Goal: Use online tool/utility: Utilize a website feature to perform a specific function

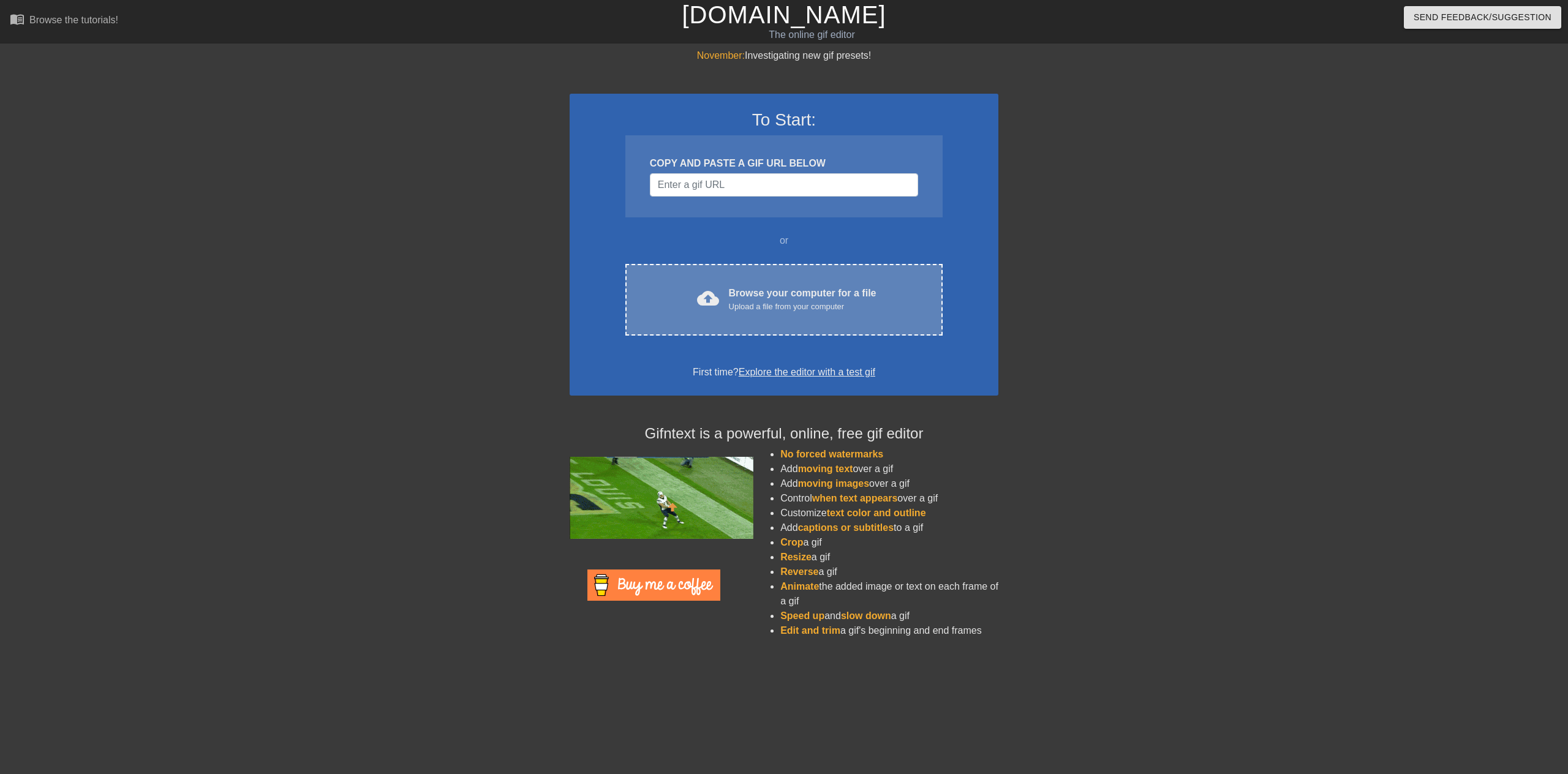
click at [756, 286] on div "Browse your computer for a file Upload a file from your computer" at bounding box center [803, 299] width 148 height 27
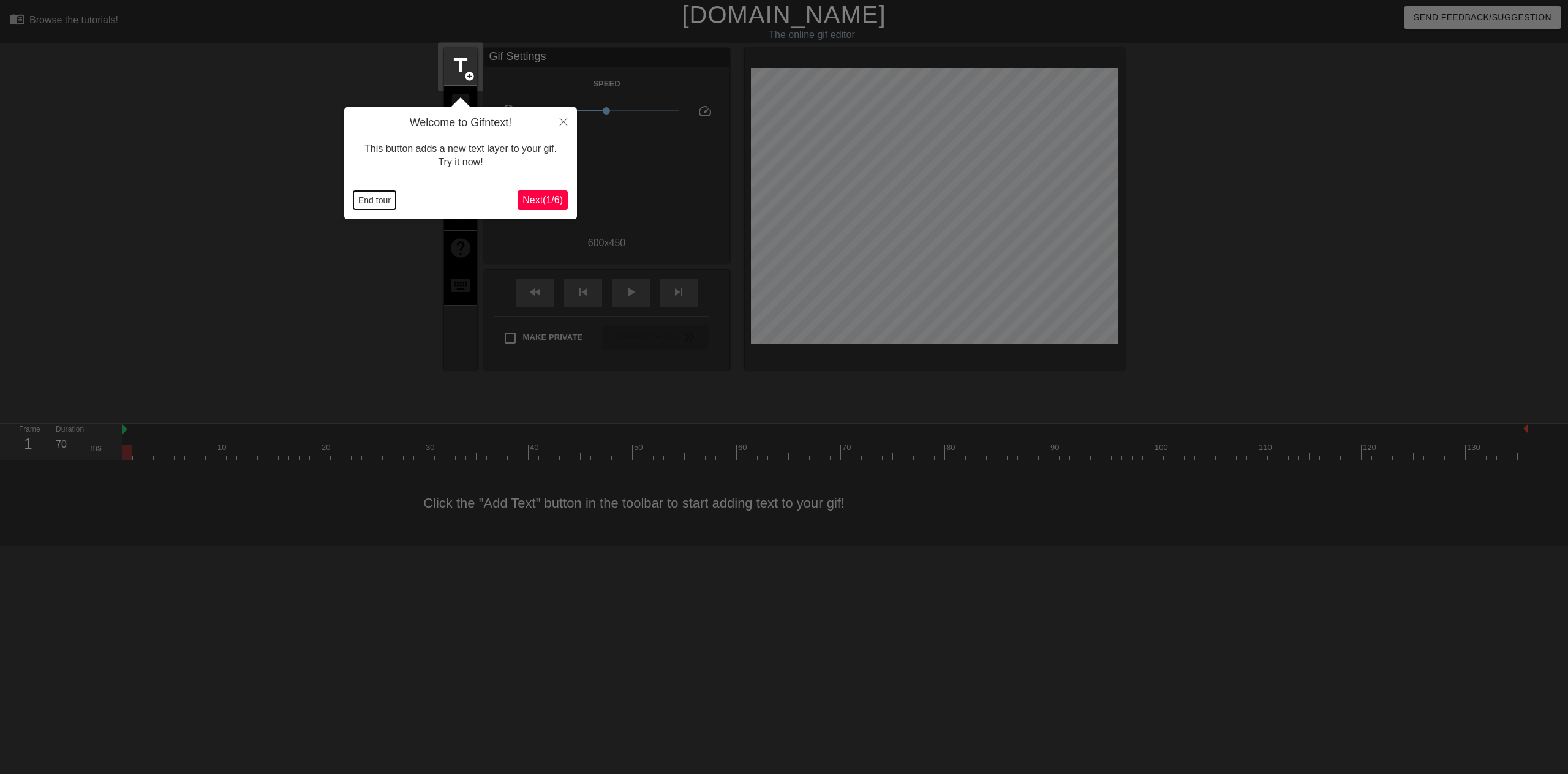
click at [365, 202] on button "End tour" at bounding box center [374, 200] width 42 height 18
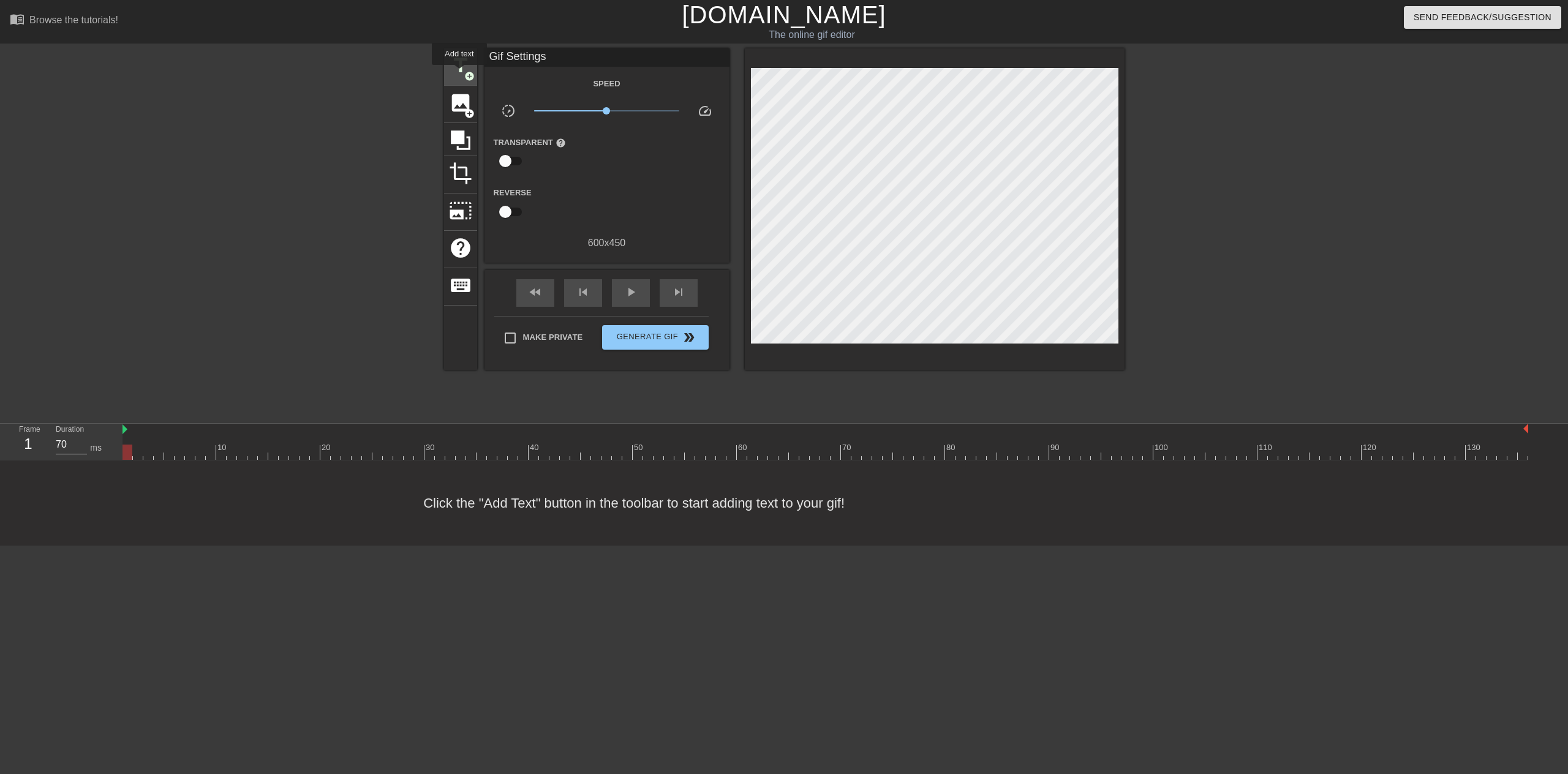
click at [459, 74] on span "title" at bounding box center [460, 65] width 23 height 23
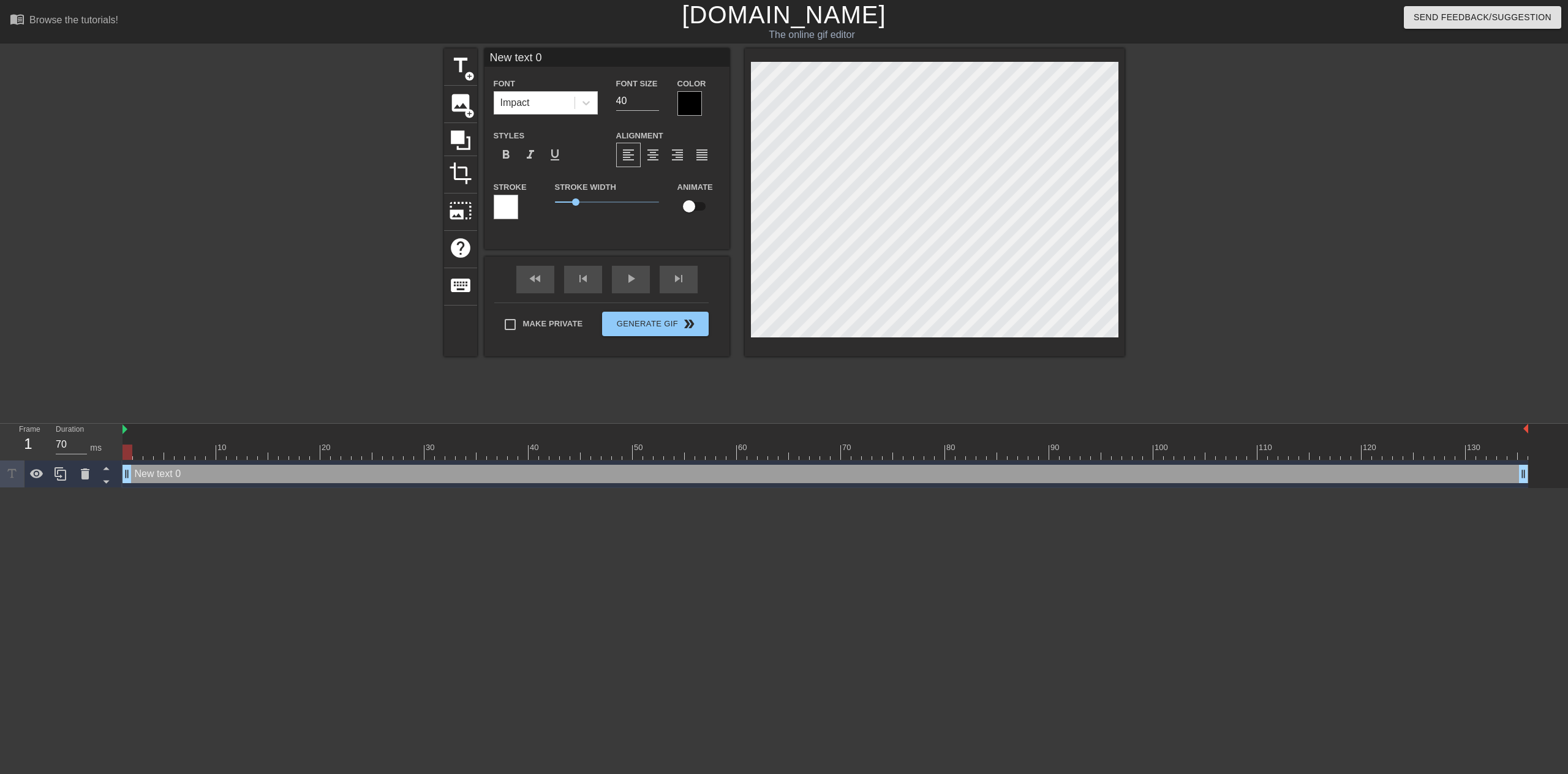
scroll to position [2, 3]
type input "o"
type textarea "o"
type input "oH"
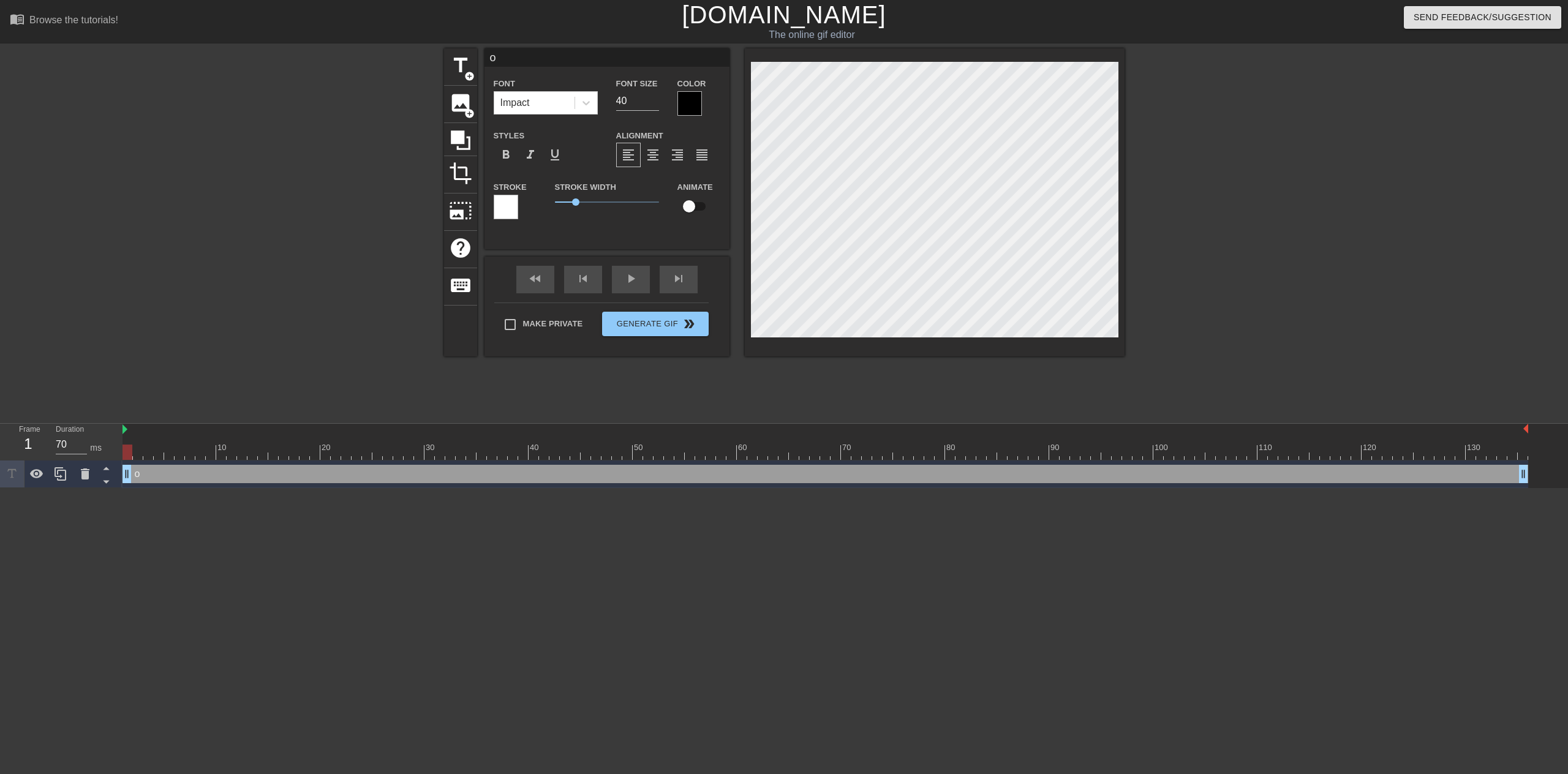
type textarea "oH"
type input "oH"
type textarea "oH"
type input "oH"
type textarea "oH"
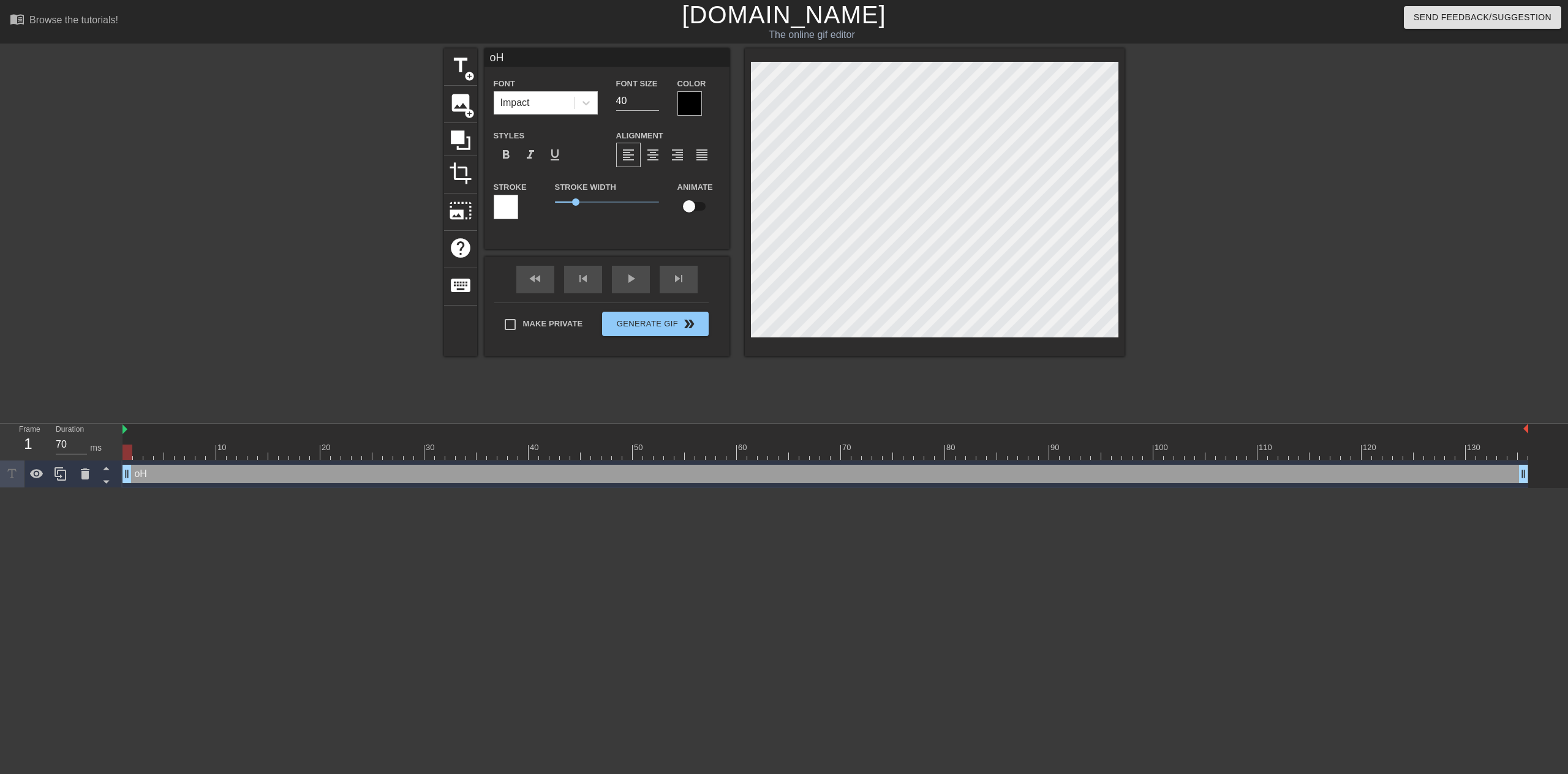
type input "o"
type textarea "o"
type input "o"
type textarea "o"
type input "oO"
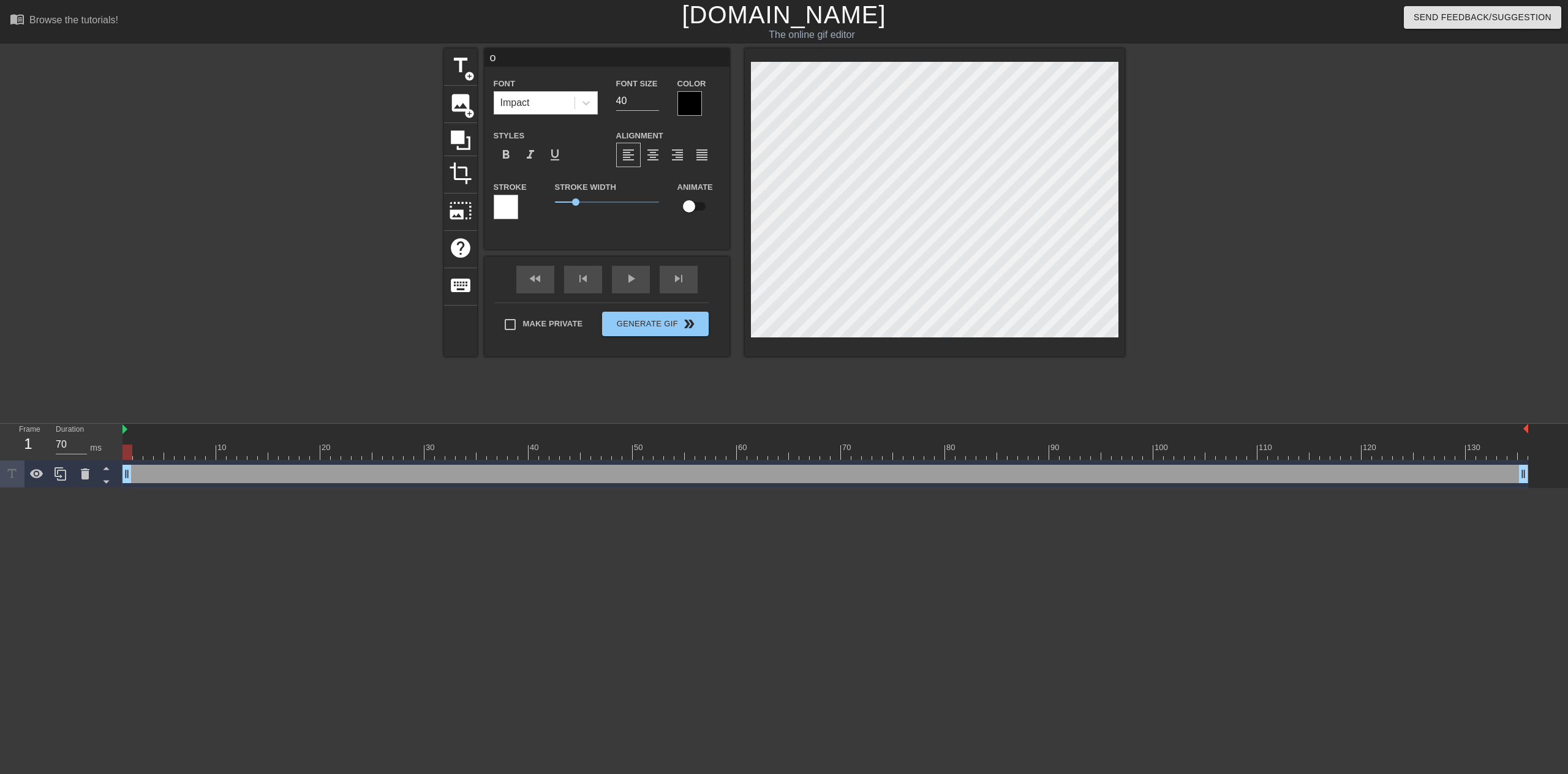
type textarea "oO"
type input "oOH"
type textarea "oOH"
type input "oO"
type textarea "oO"
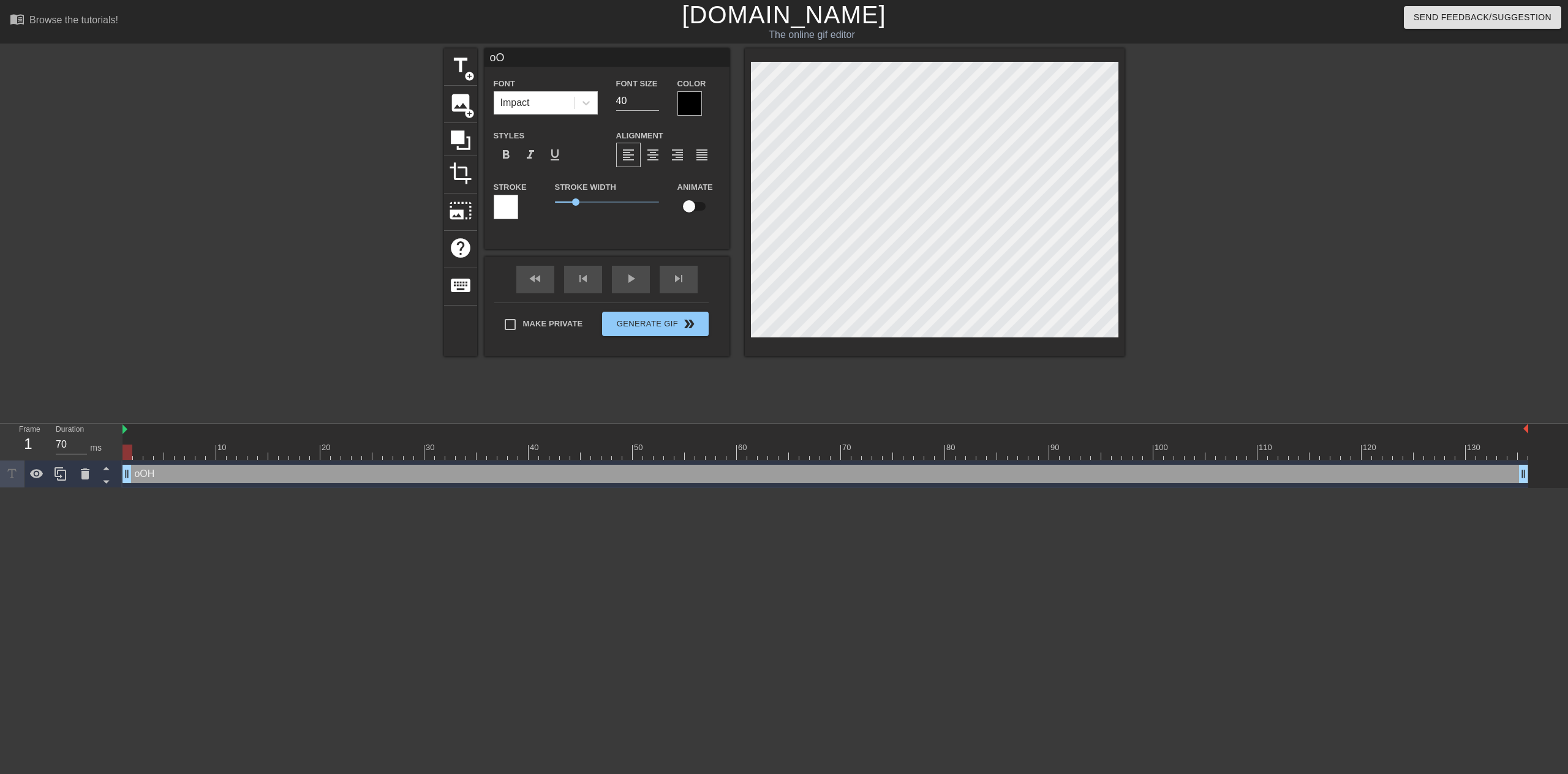
type input "o"
type textarea "o"
type input "O"
type textarea "O"
type input "OO"
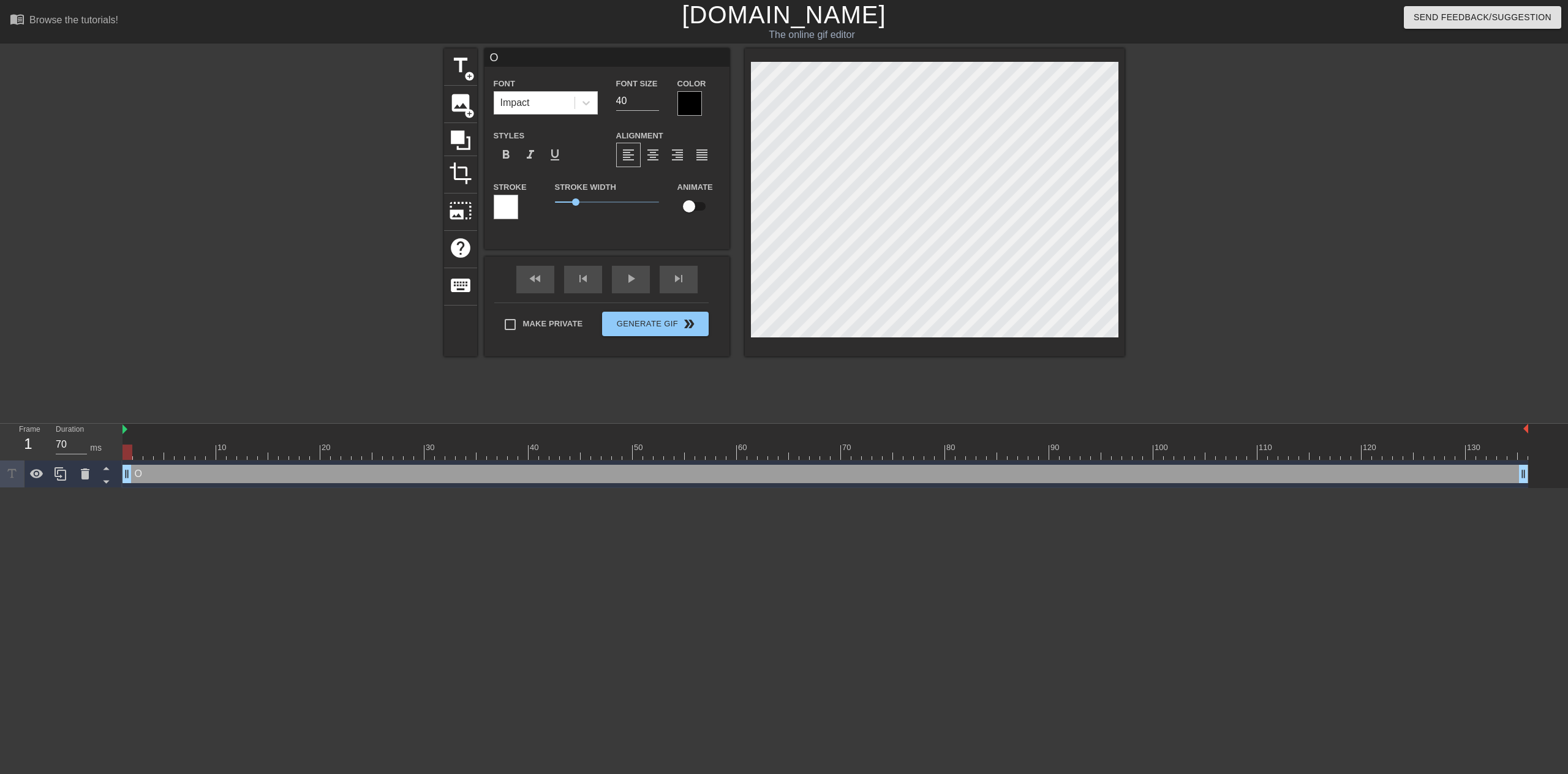
type textarea "OO"
type input "OOH"
type textarea "OOH"
type input "OOH,"
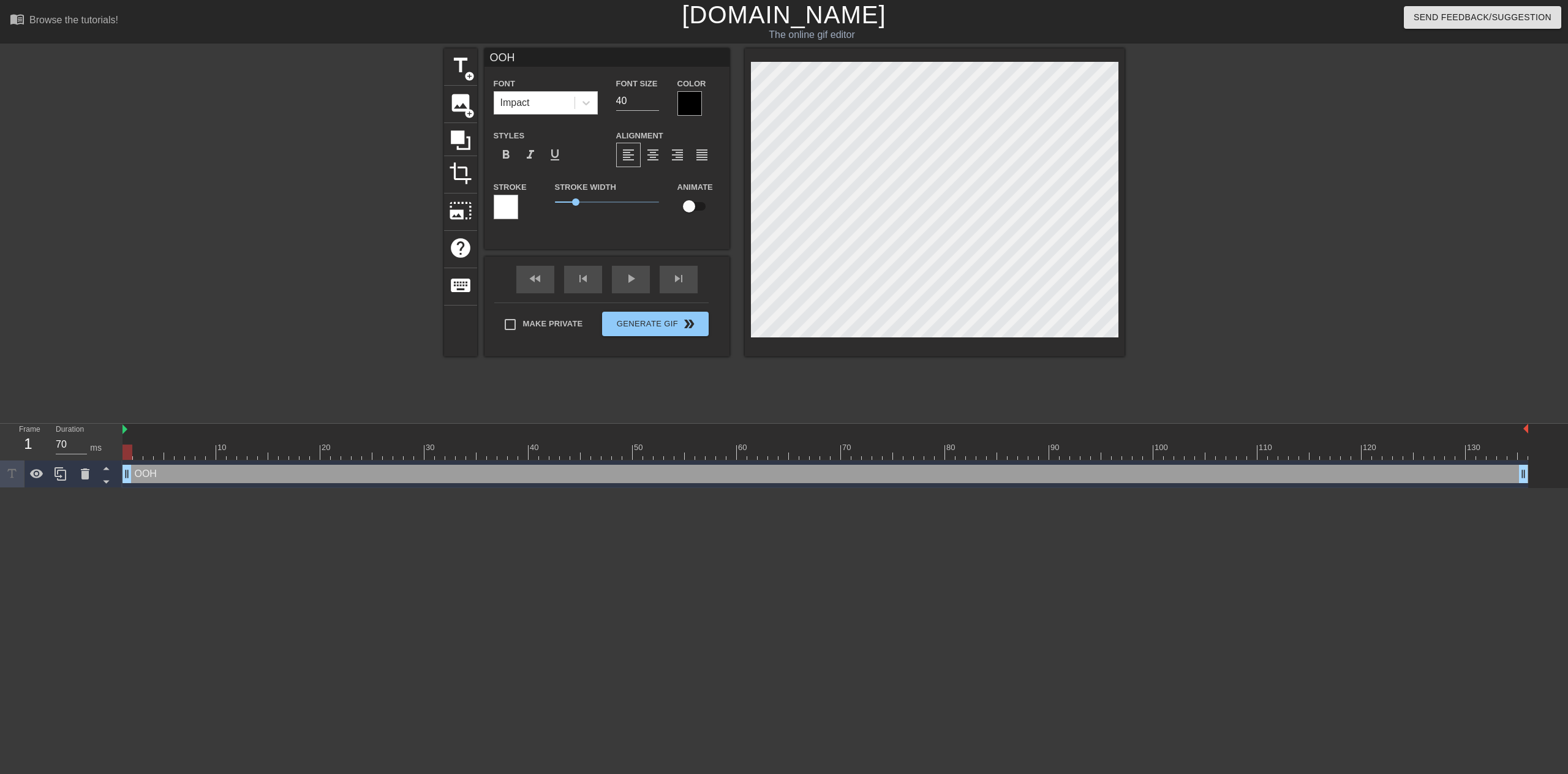
type textarea "OOH,"
type input "OOH,"
type textarea "OOH,"
type input "OOH, A"
type textarea "OOH, A"
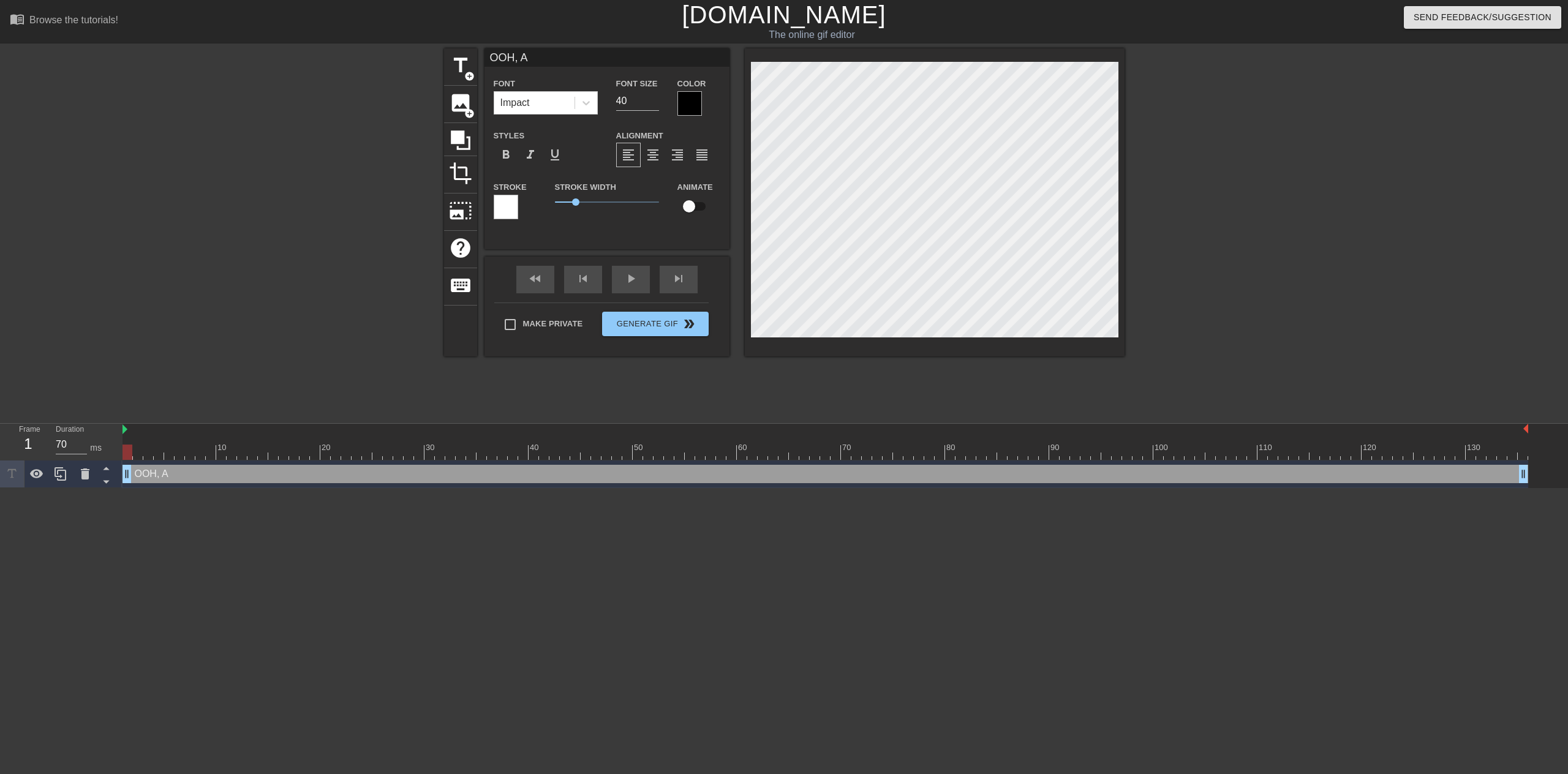
type input "OOH, A"
type textarea "OOH, A"
type input "OOH, A P"
type textarea "OOH, A P"
type input "OOH, A PI"
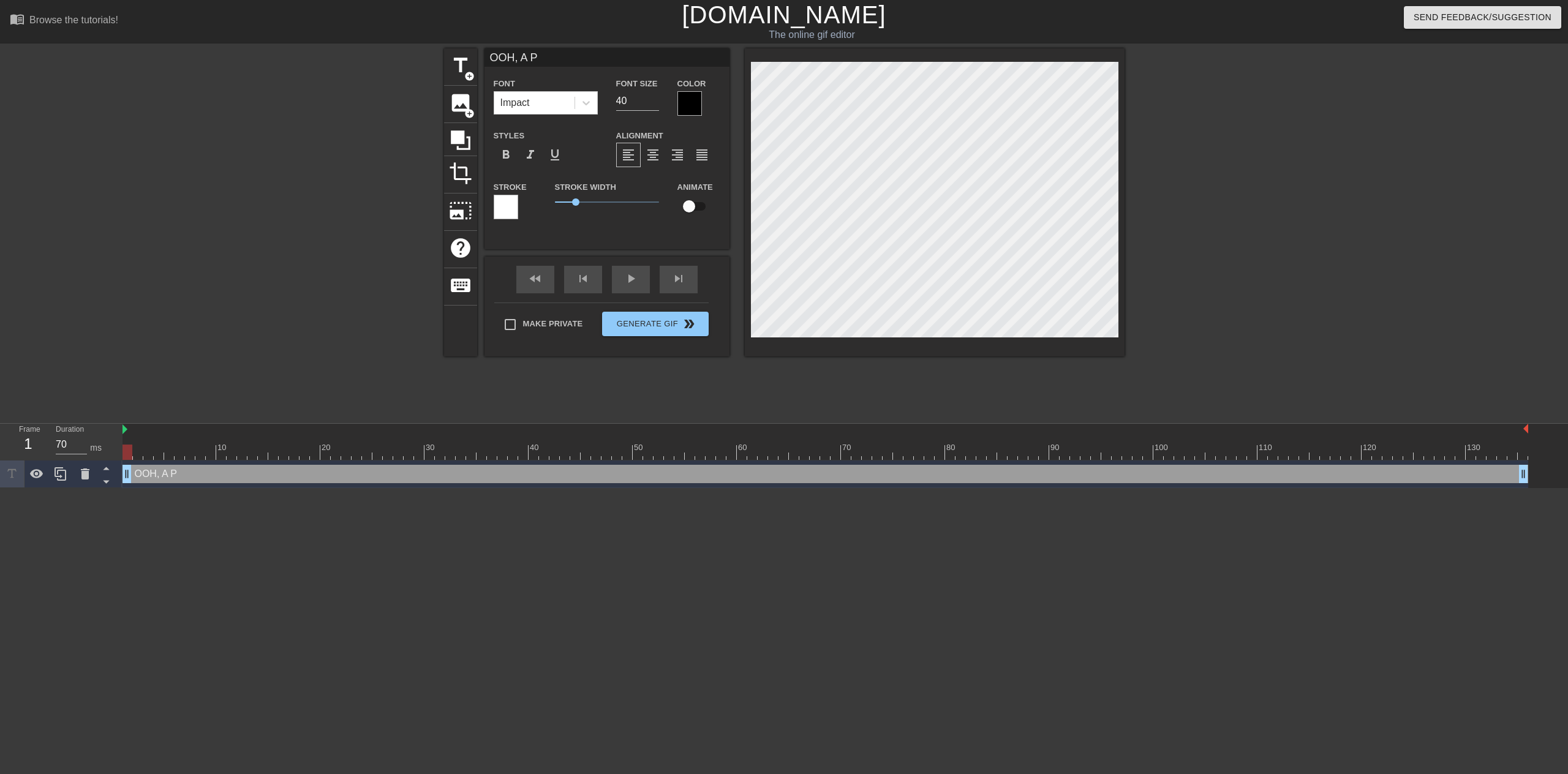
type textarea "OOH, A PI"
type input "OOH, A PIE"
type textarea "OOH, A PIE"
type input "OOH, A PIEC"
type textarea "OOH, A PIEC"
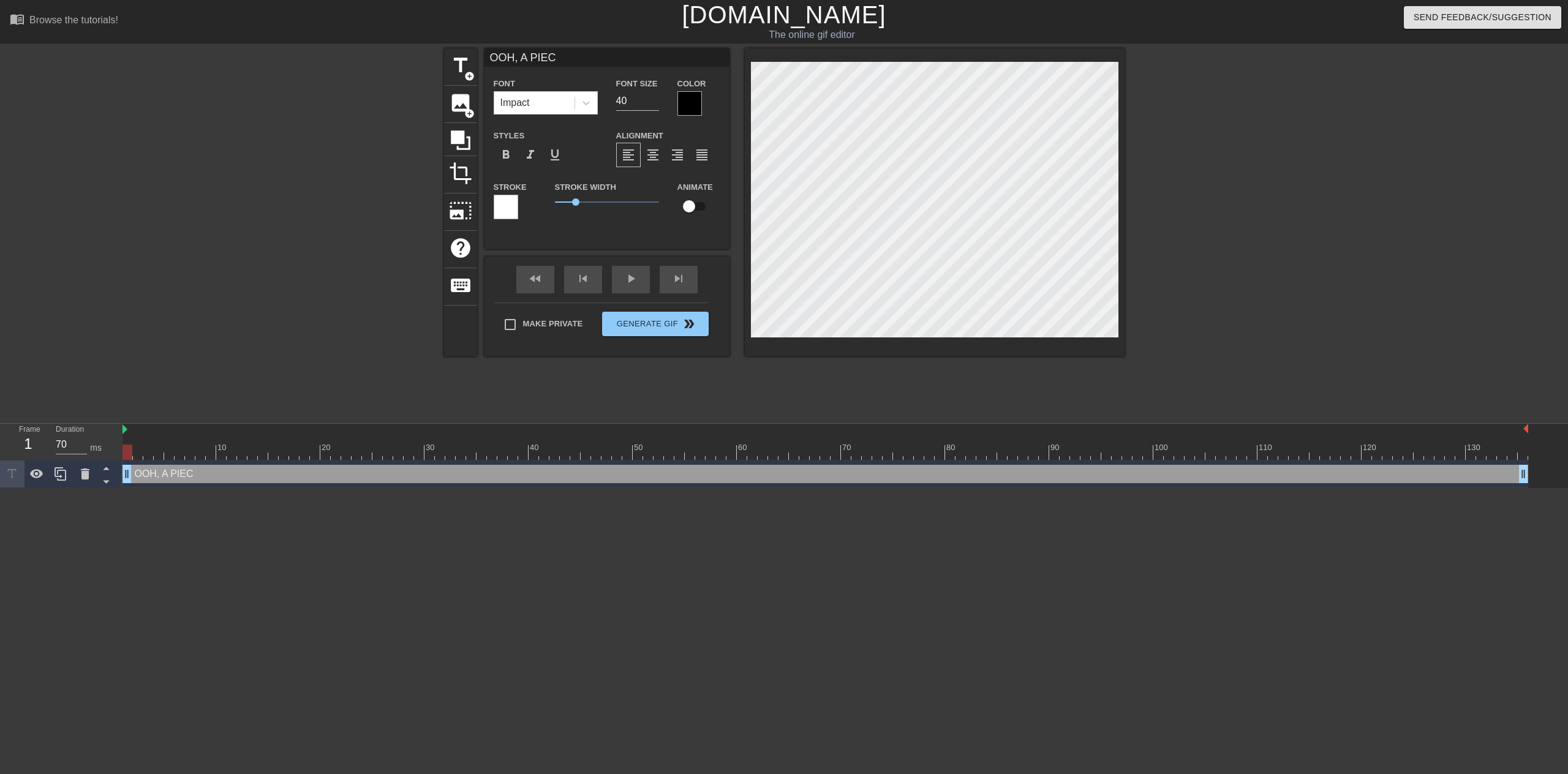
type input "OOH, A PIECE"
type textarea "OOH, A PIECE"
type input "OOH, A PIECE"
type textarea "OOH, A PIECE"
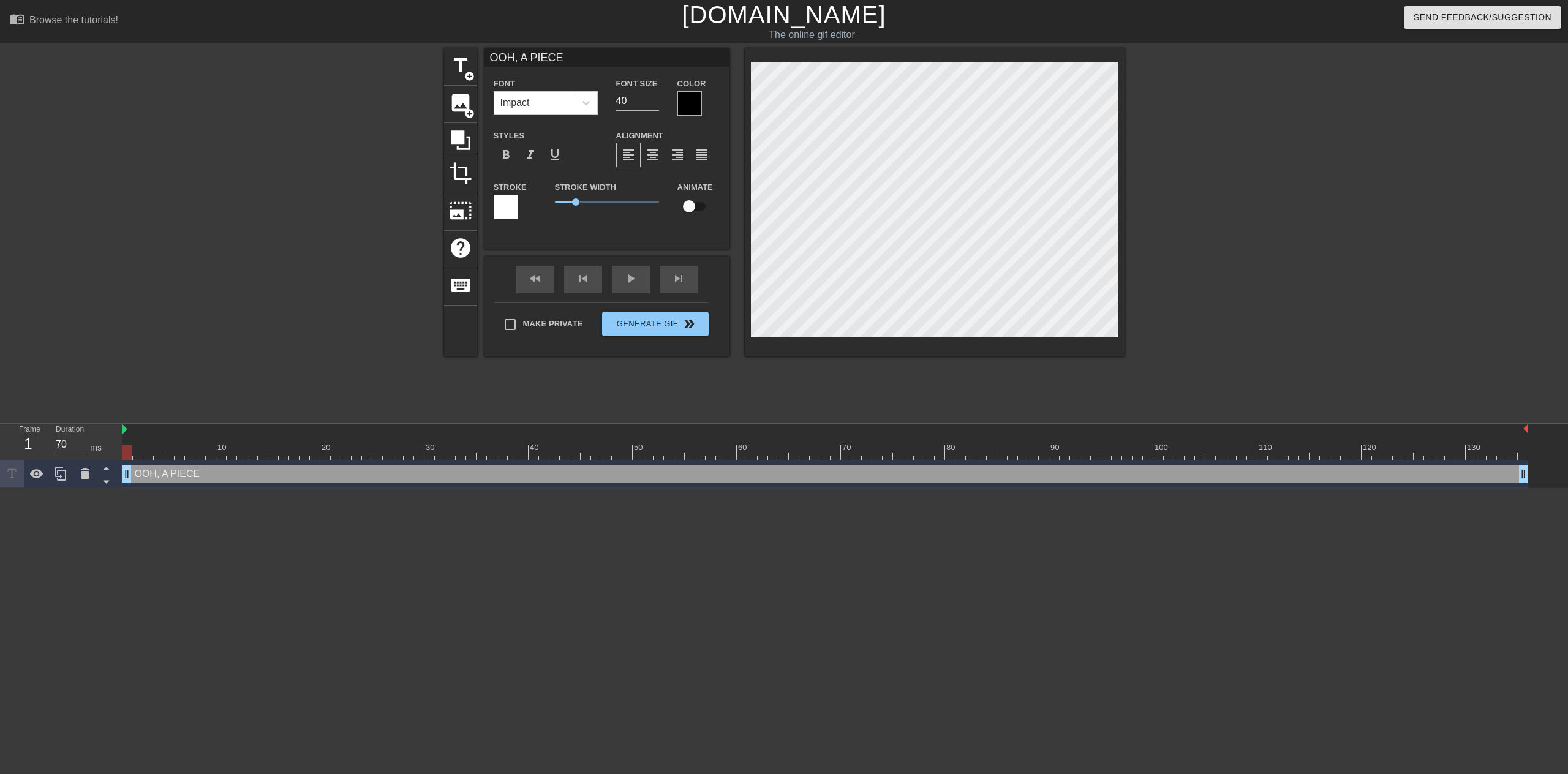
type input "OOH, A PIECE O"
type textarea "OOH, A PIECE O"
type input "OOH, A PIECE OF"
type textarea "OOH, A PIECE OF"
type input "OOH, A PIECE OF"
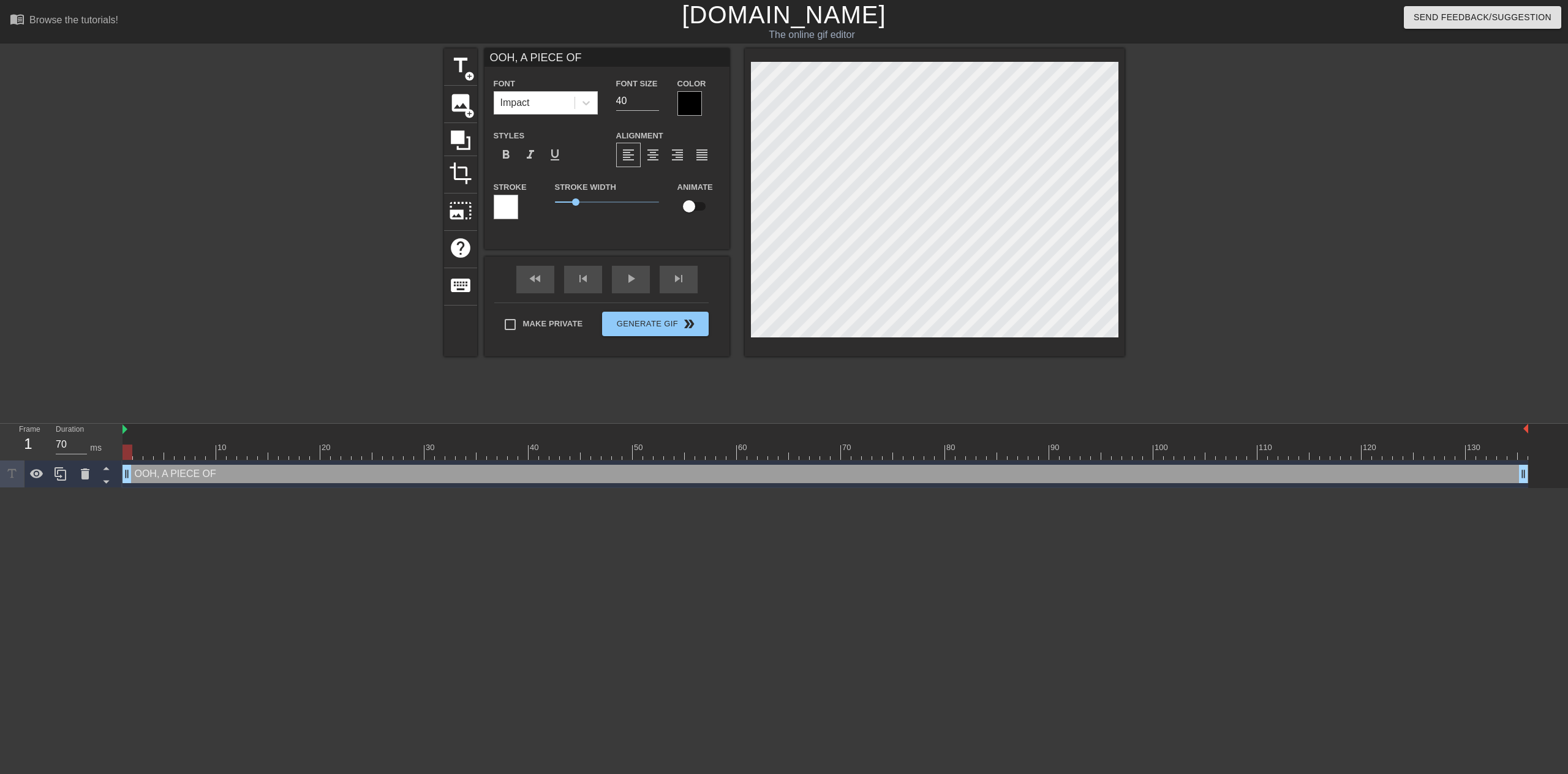
type textarea "OOH, A PIECE OF"
type input "OOH, A PIECE OF N"
type textarea "OOH, A PIECE OF N"
type input "OOH, A PIECE OF"
type textarea "OOH, A PIECE OF"
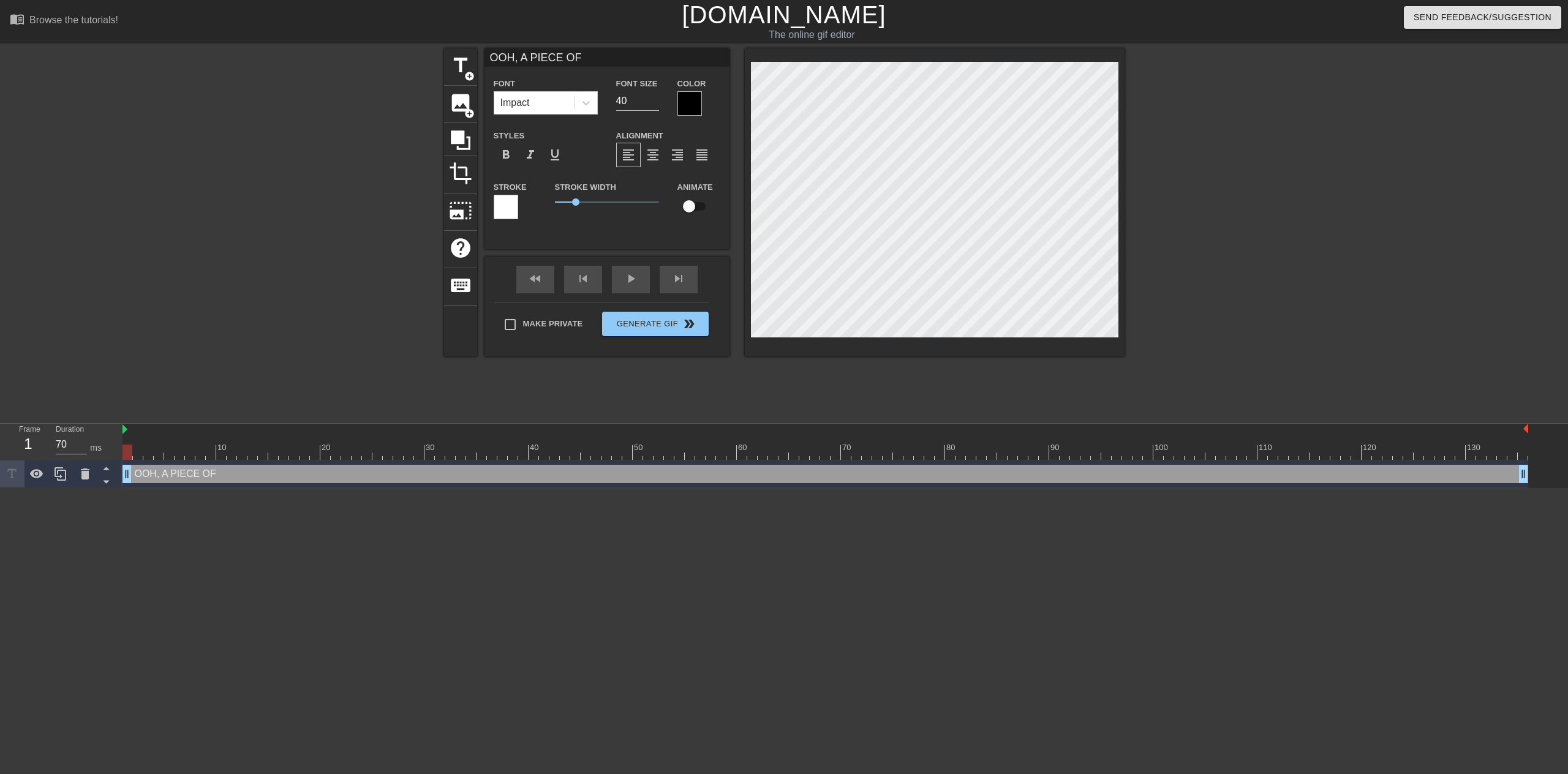
type input "OOH, A PIECE OF B"
type textarea "OOH, A PIECE OF B"
type input "OOH, A PIECE OF BL"
type textarea "OOH, A PIECE OF BL"
type input "OOH, A PIECE OF BLU"
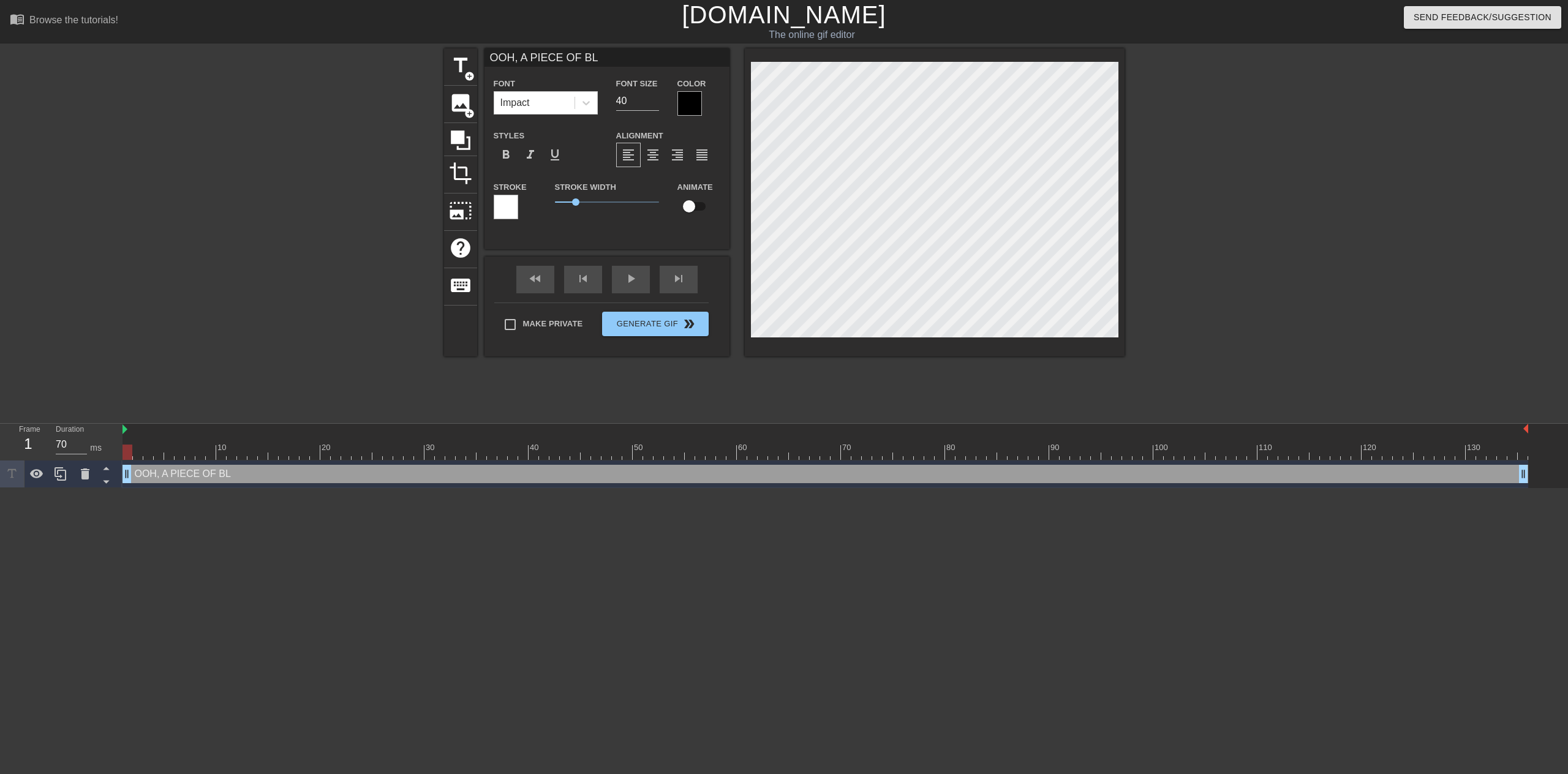
type textarea "OOH, A PIECE OF BLU"
type input "OOH, A PIECE OF BLUE"
type textarea "OOH, A PIECE OF BLUE"
type input "OOH, A PIECE OF BLUE"
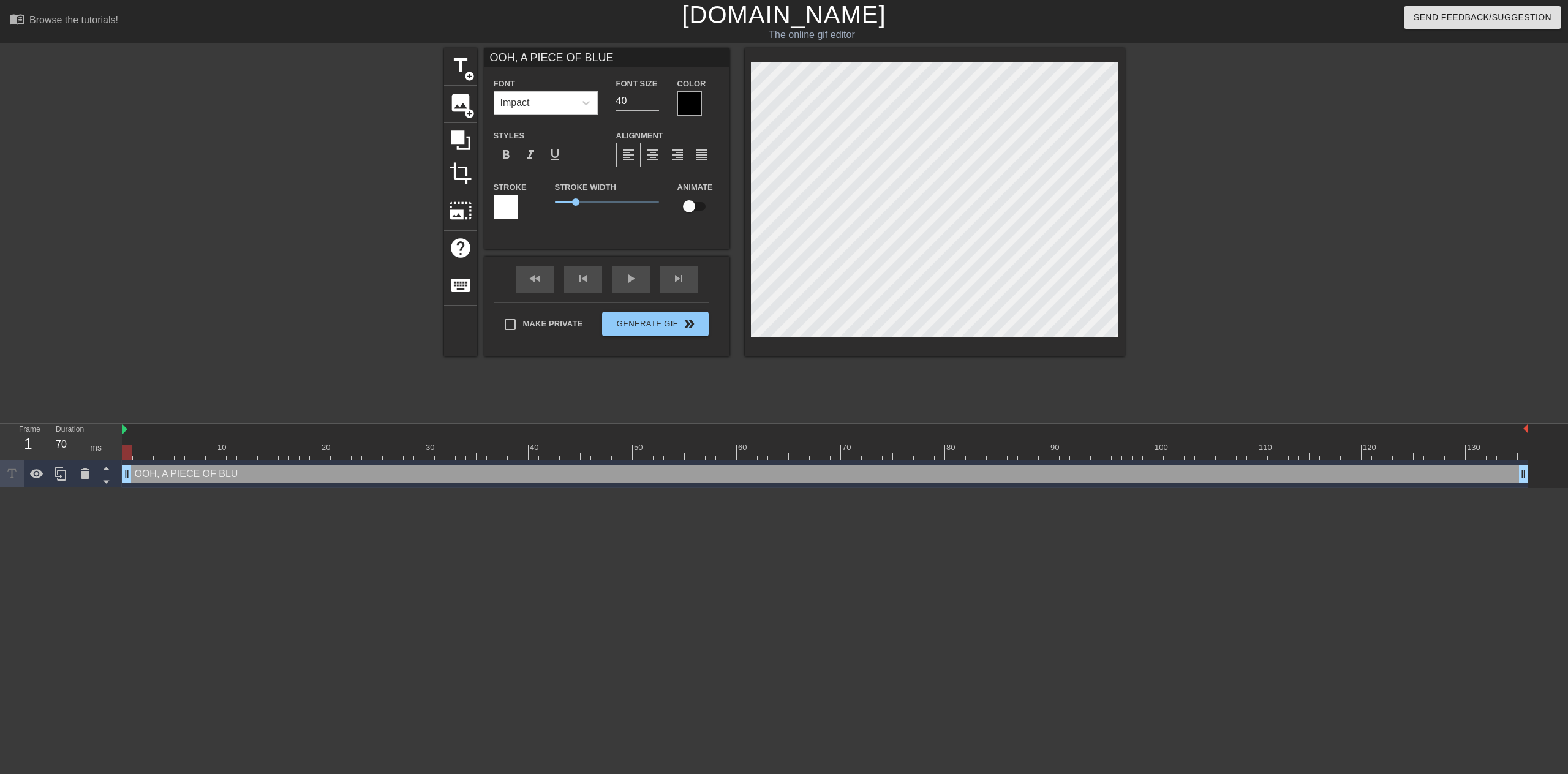
type textarea "OOH, A PIECE OF BLUE"
type input "OOH, A PIECE OF BLUE"
type textarea "OOH, A PIECE OF BLUE"
type input "OOH, A PIECE OF BLUE-"
type textarea "OOH, A PIECE OF BLUE-"
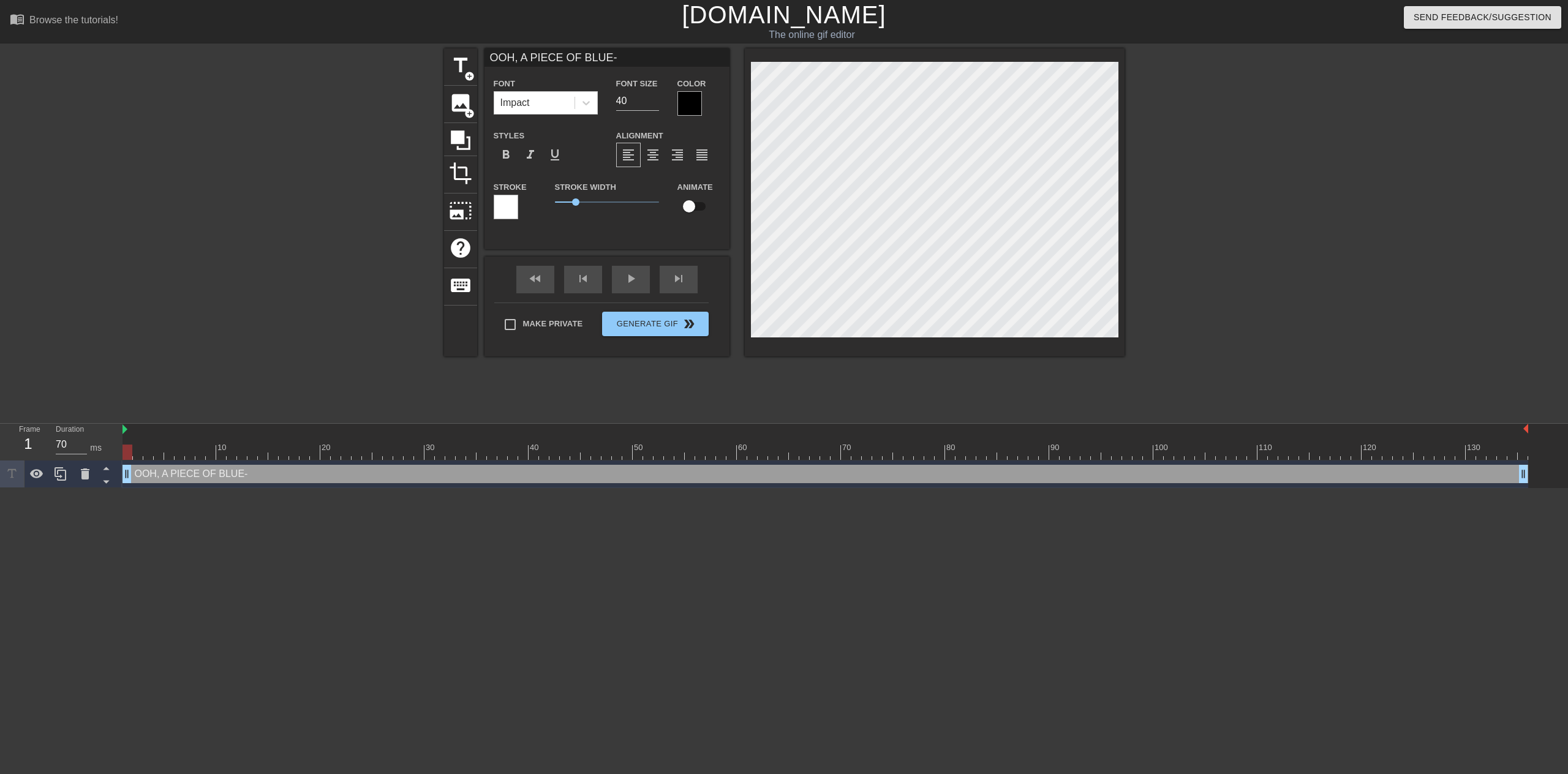
type input "OOH, A PIECE OF BLUE-E"
type textarea "OOH, A PIECE OF BLUE-E"
type input "OOH, A PIECE OF BLUE-EE"
type textarea "OOH, A PIECE OF BLUE-EE"
type input "OOH, A PIECE OF BLUE-EEY"
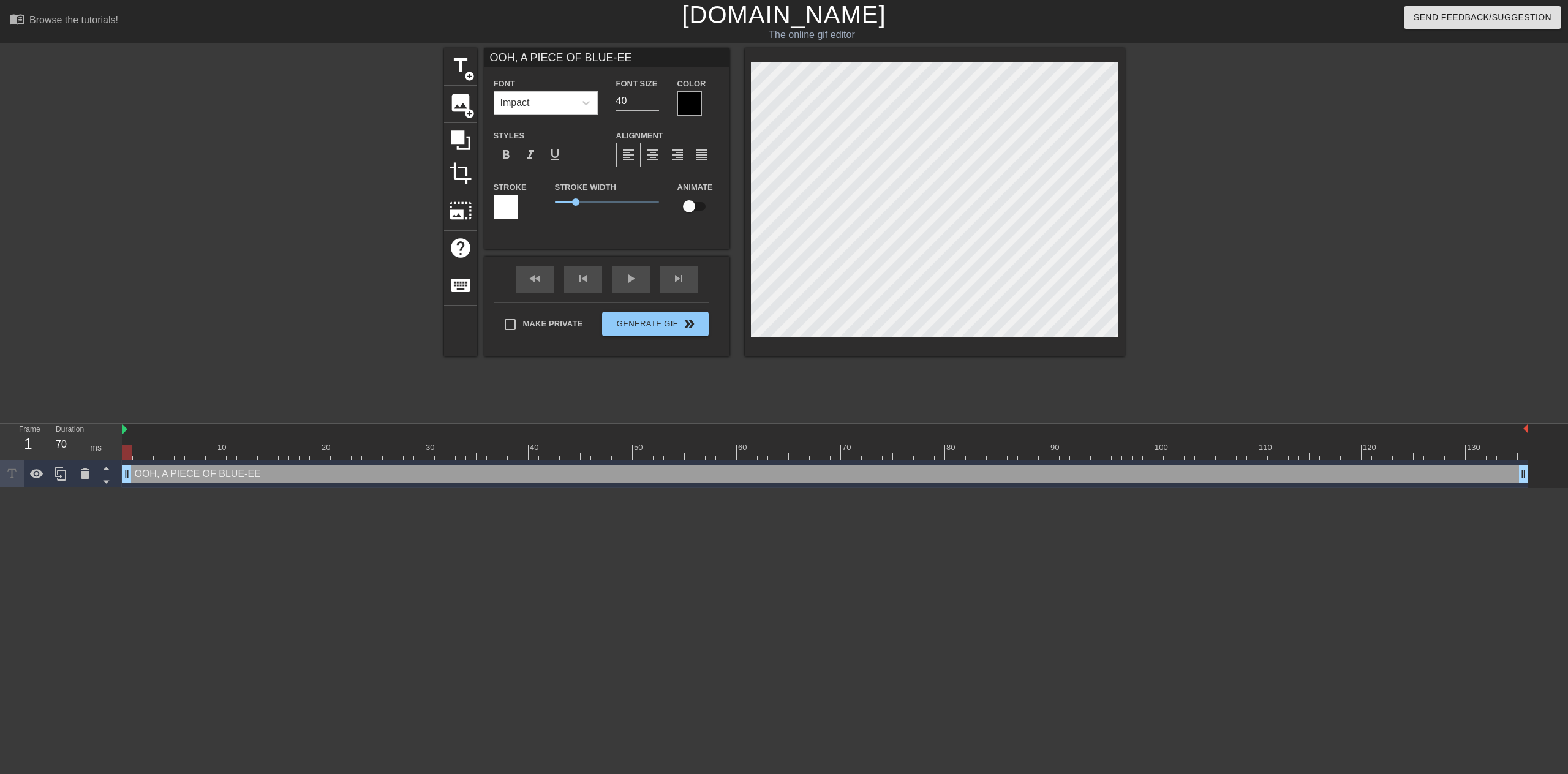
type textarea "OOH, A PIECE OF BLUE-EEY"
type input "OOH, A PIECE OF BLUE-EEYE"
type textarea "OOH, A PIECE OF BLUE-EEYE"
type input "OOH, A PIECE OF BLUE-EEYES"
type textarea "OOH, A PIECE OF BLUE-EEYES"
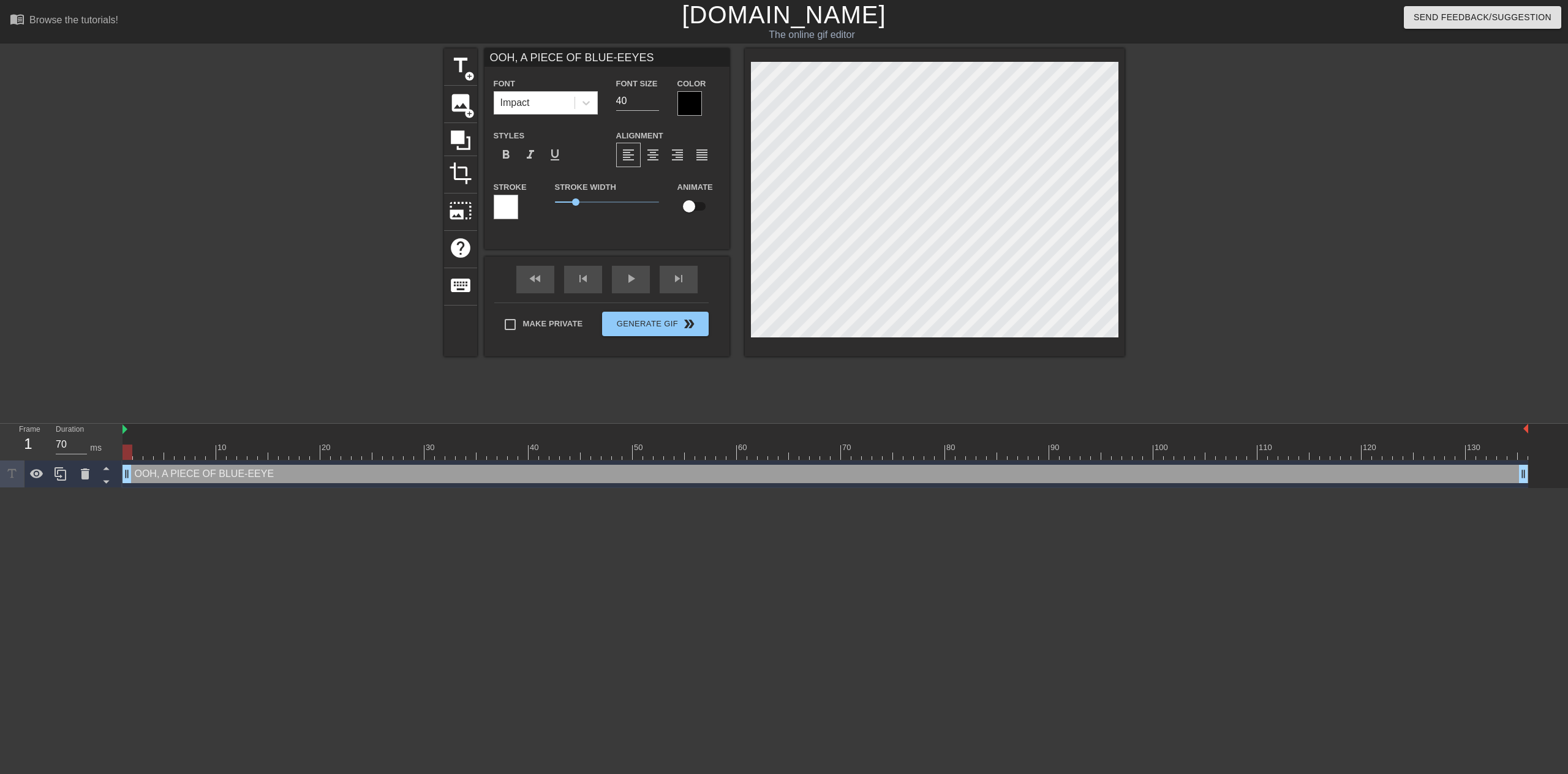
type input "OOH, A PIECE OF BLUE-EEYES"
type textarea "OOH, A PIECE OF BLUE-EEYES"
type input "OOH, A PIECE OF BLUE-EEYES S"
type textarea "OOH, A PIECE OF BLUE-EEYES S"
type input "OOH, A PIECE OF BLUE-EEYES SU"
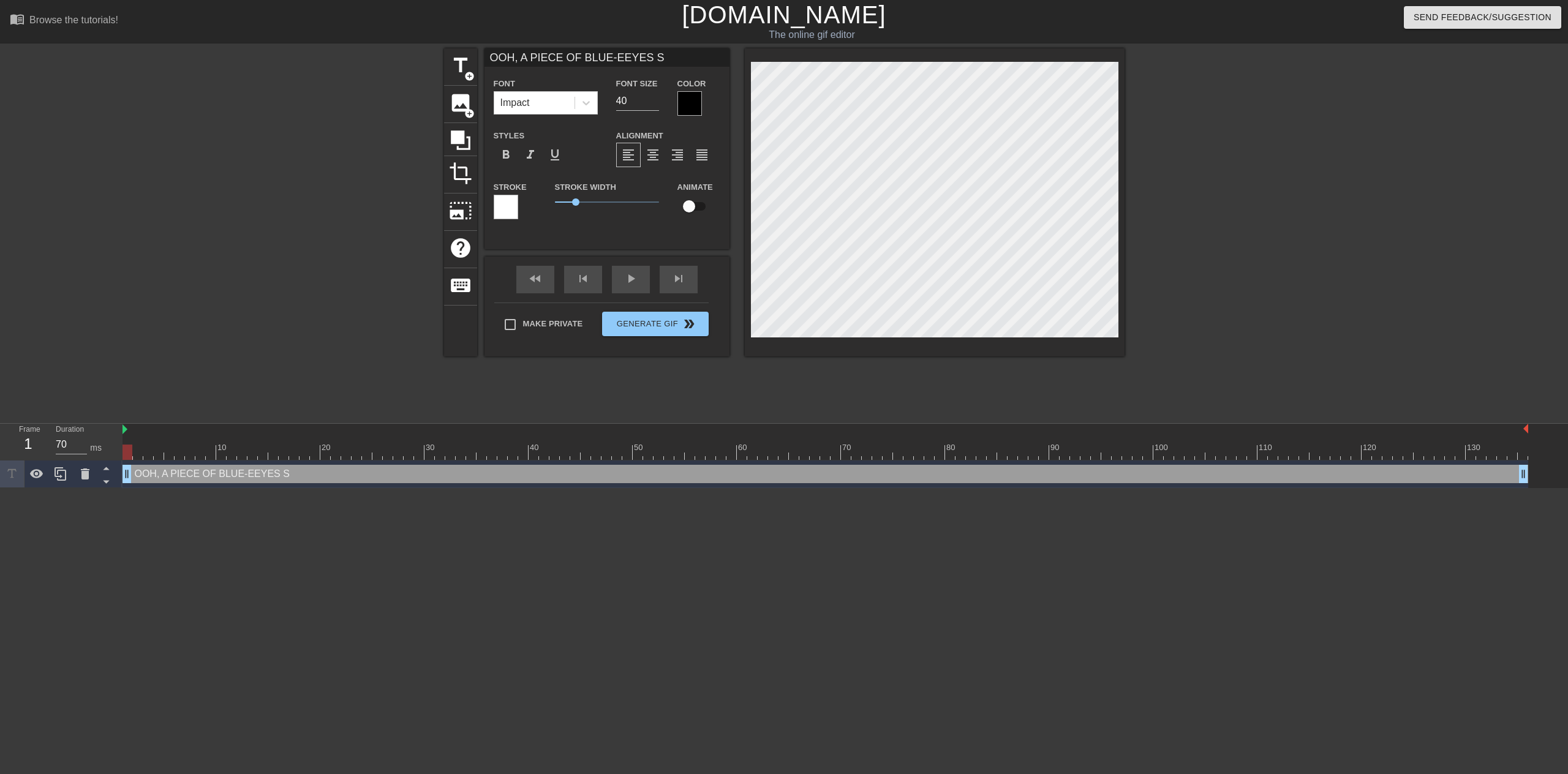
type textarea "OOH, A PIECE OF BLUE-EEYES SU"
type input "OOH, A PIECE OF BLUE-EEYES SUP"
type textarea "OOH, A PIECE OF BLUE-EEYES SUP"
type input "OOH, A PIECE OF BLUE-EEYES SUPP"
type textarea "OOH, A PIECE OF BLUE-EEYES SUPP"
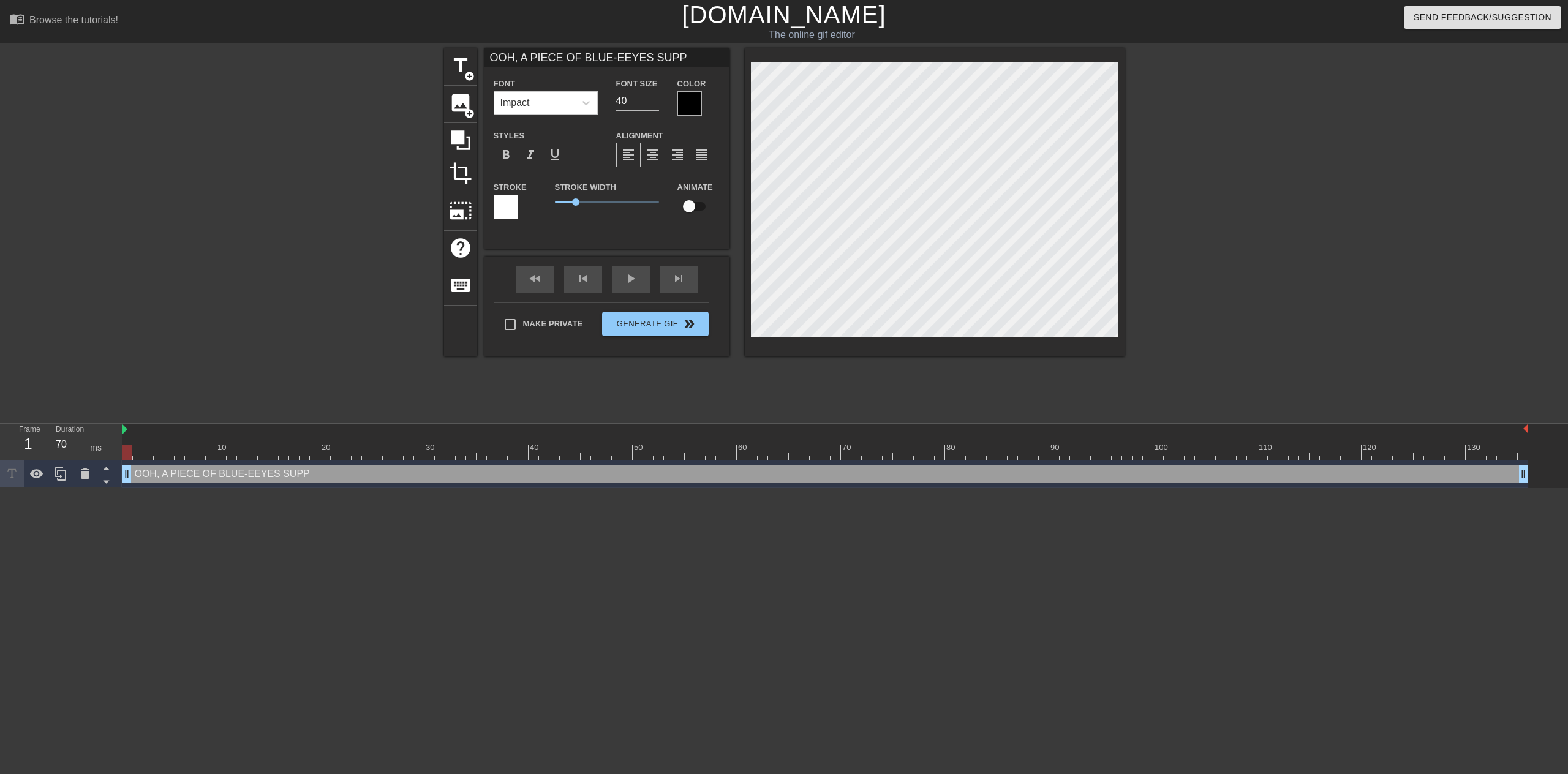
type input "OOH, A PIECE OF BLUE-EEYES SUPPO"
type textarea "OOH, A PIECE OF BLUE-EEYES SUPPO"
type input "OOH, A PIECE OF BLUE-EEYES SUPPOR"
type textarea "OOH, A PIECE OF BLUE-EEYES SUPPOR"
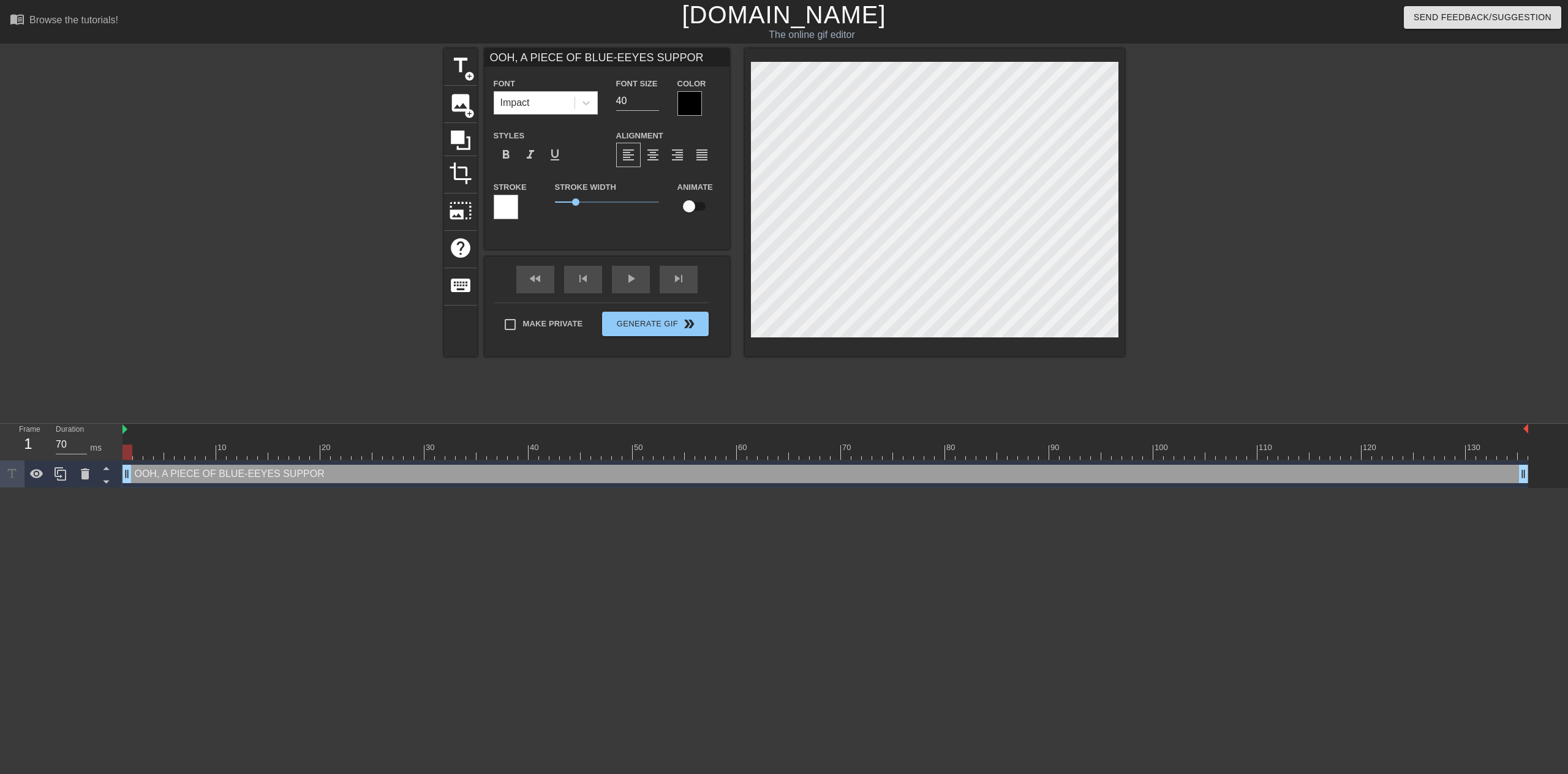
type input "OOH, A PIECE OF BLUE-EEYES SUPPORT"
type textarea "OOH, A PIECE OF BLUE-EEYES SUPPORT"
type input "OOH, A PIECE OF BLUE-EYES SUPPORT"
type textarea "OOH, A PIECE OF BLUE-EYES SUPPORT"
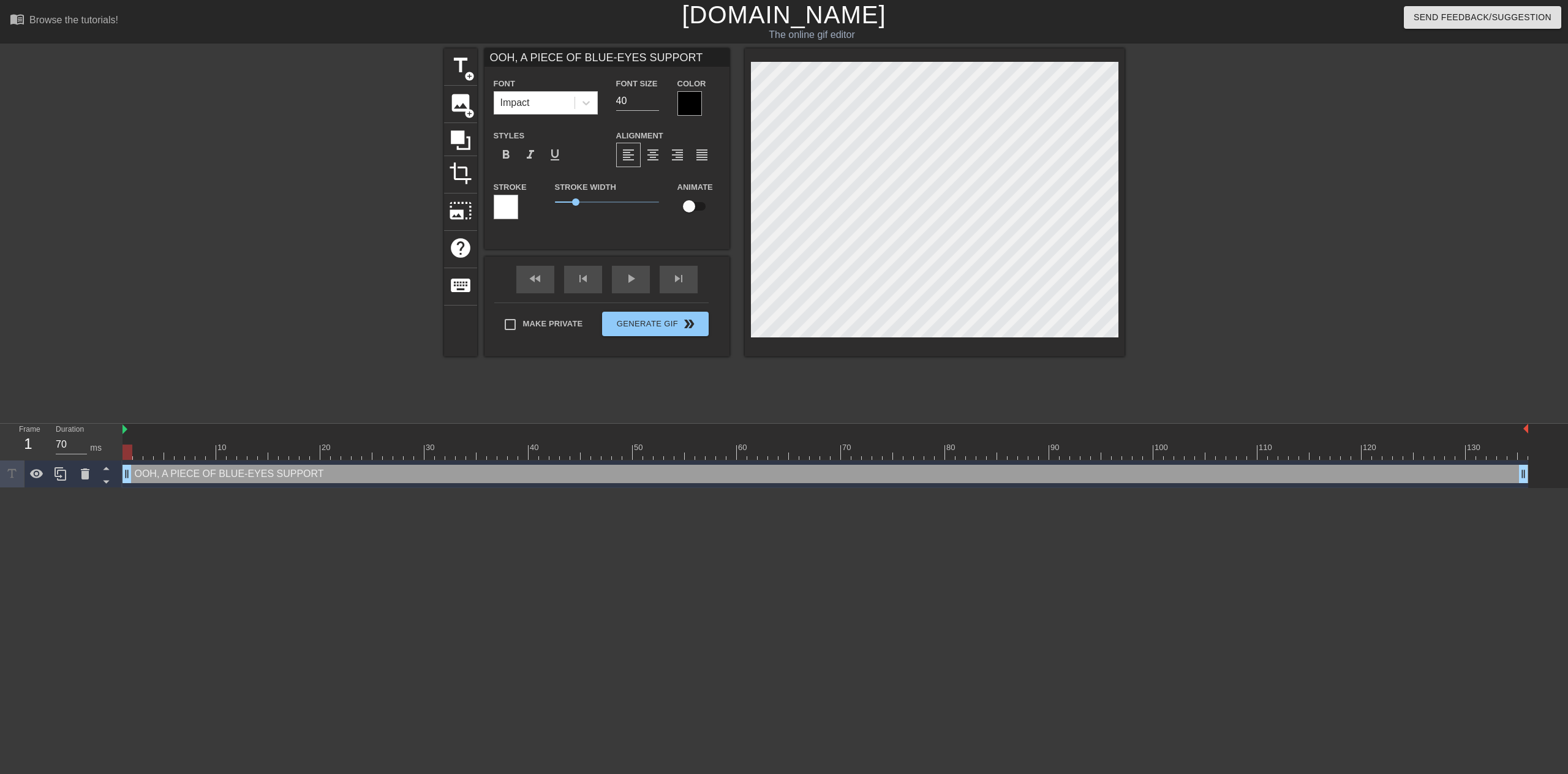
click at [1190, 255] on div at bounding box center [1231, 232] width 184 height 368
click at [668, 326] on button "Generate Gif double_arrow" at bounding box center [655, 324] width 106 height 25
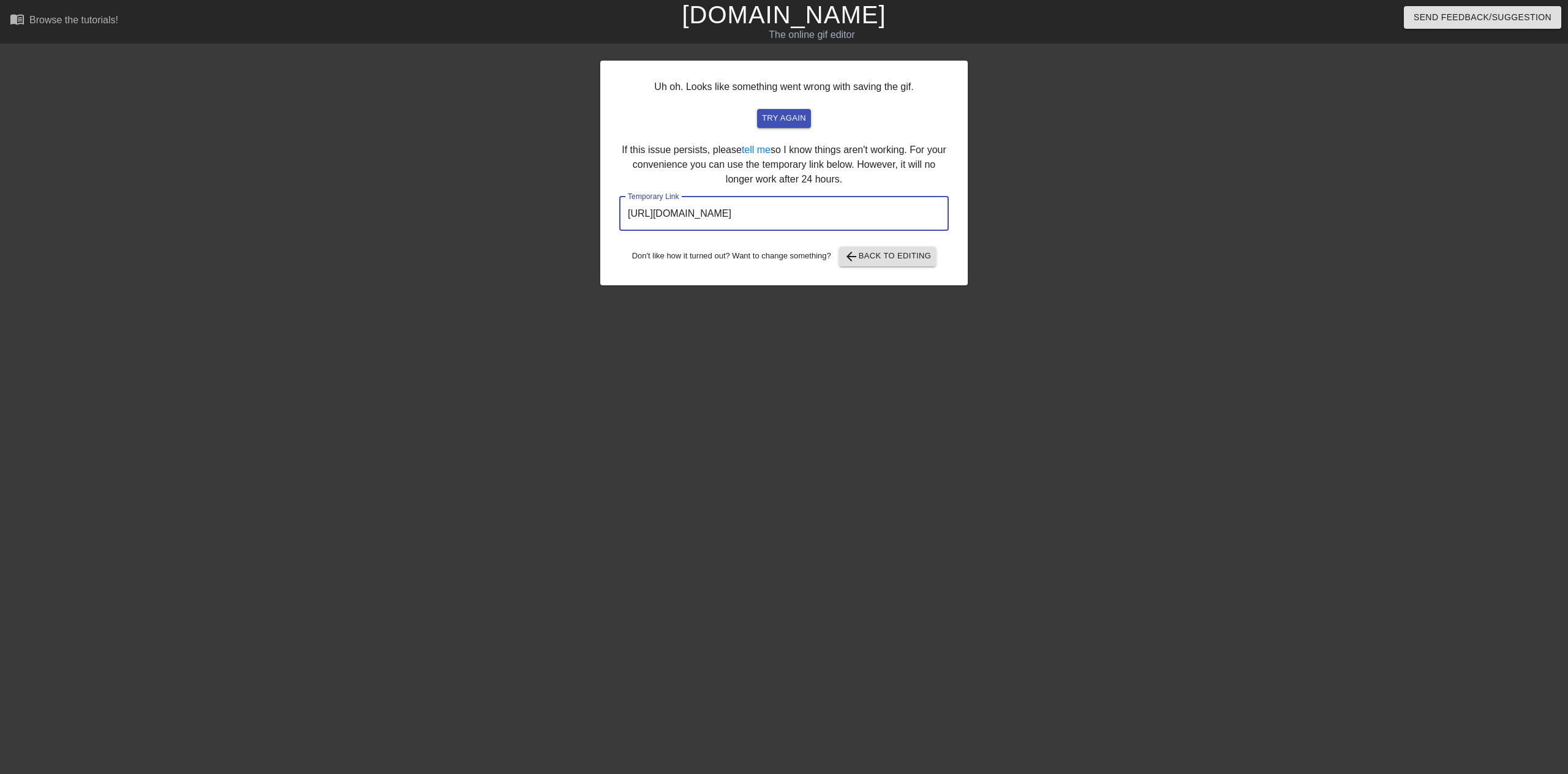
drag, startPoint x: 901, startPoint y: 209, endPoint x: 539, endPoint y: 187, distance: 362.7
click at [539, 187] on div "Uh oh. Looks like something went wrong with saving the gif. try again If this i…" at bounding box center [784, 232] width 1568 height 368
